Goal: Information Seeking & Learning: Learn about a topic

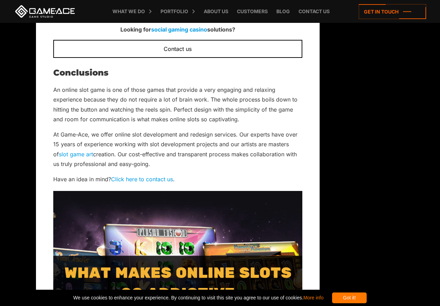
scroll to position [1477, 0]
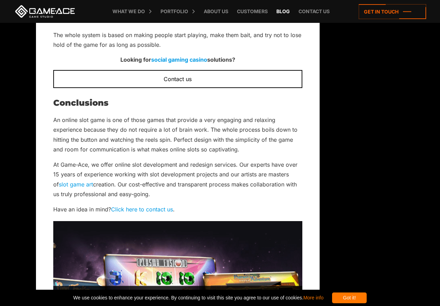
click at [289, 13] on link "Blog" at bounding box center [283, 11] width 20 height 23
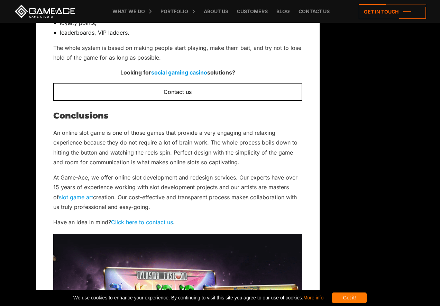
scroll to position [1454, 0]
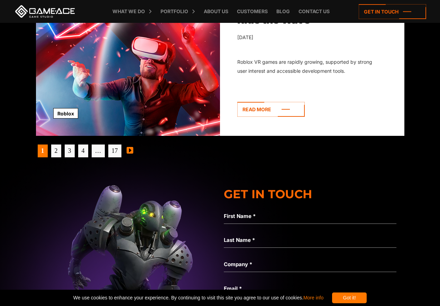
scroll to position [2237, 0]
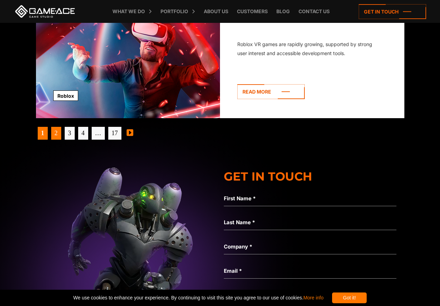
click at [56, 129] on link "2" at bounding box center [56, 133] width 10 height 13
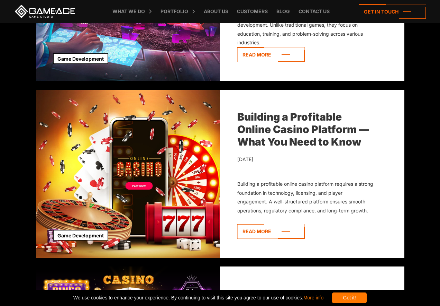
scroll to position [877, 0]
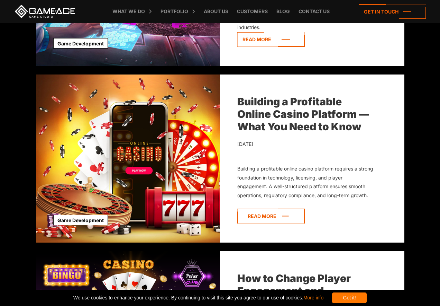
click at [256, 214] on icon at bounding box center [270, 215] width 67 height 15
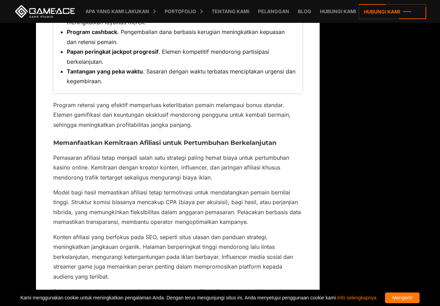
scroll to position [3825, 0]
